Goal: Find specific page/section: Find specific page/section

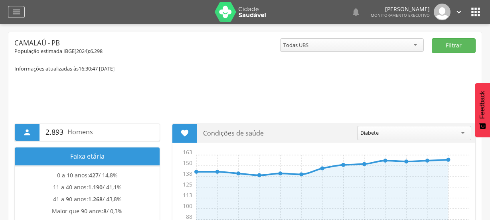
click at [19, 14] on icon "" at bounding box center [17, 12] width 10 height 10
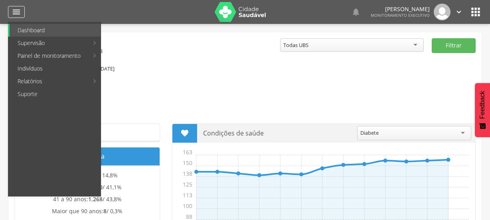
click at [18, 10] on icon "" at bounding box center [17, 12] width 10 height 10
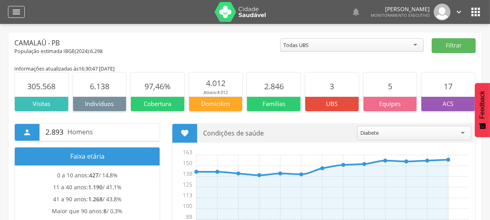
click at [18, 12] on icon "" at bounding box center [17, 12] width 10 height 10
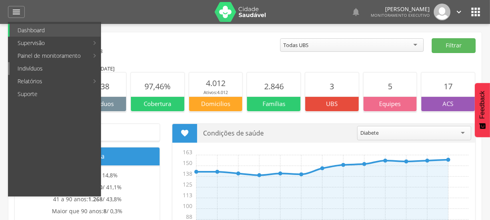
click at [28, 67] on link "Indivíduos" at bounding box center [55, 68] width 91 height 13
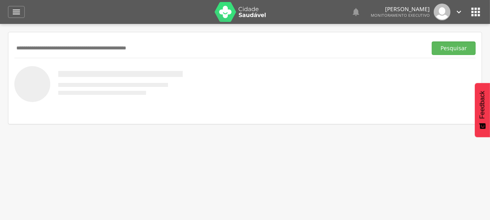
click at [38, 45] on input "text" at bounding box center [218, 48] width 409 height 14
type input "**********"
click at [454, 45] on button "Pesquisar" at bounding box center [453, 48] width 44 height 14
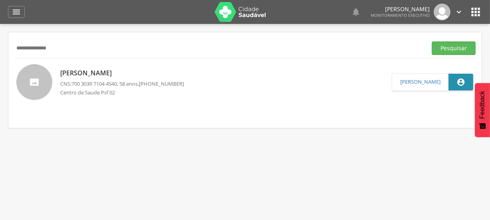
click at [193, 84] on link "[PERSON_NAME] CNS: 700 3039 7104 4540 , 58 anos, [PHONE_NUMBER] [GEOGRAPHIC_DAT…" at bounding box center [203, 82] width 375 height 36
type input "**********"
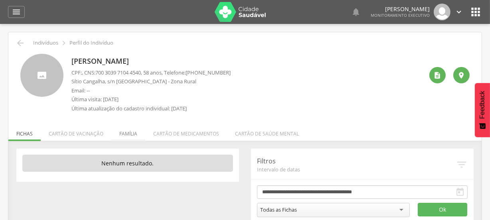
click at [125, 132] on li "Família" at bounding box center [128, 131] width 34 height 19
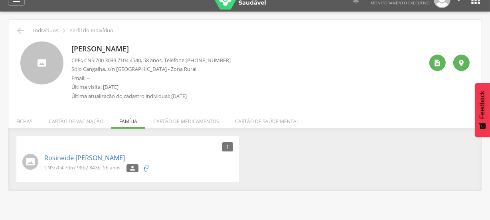
scroll to position [24, 0]
